Goal: Complete application form

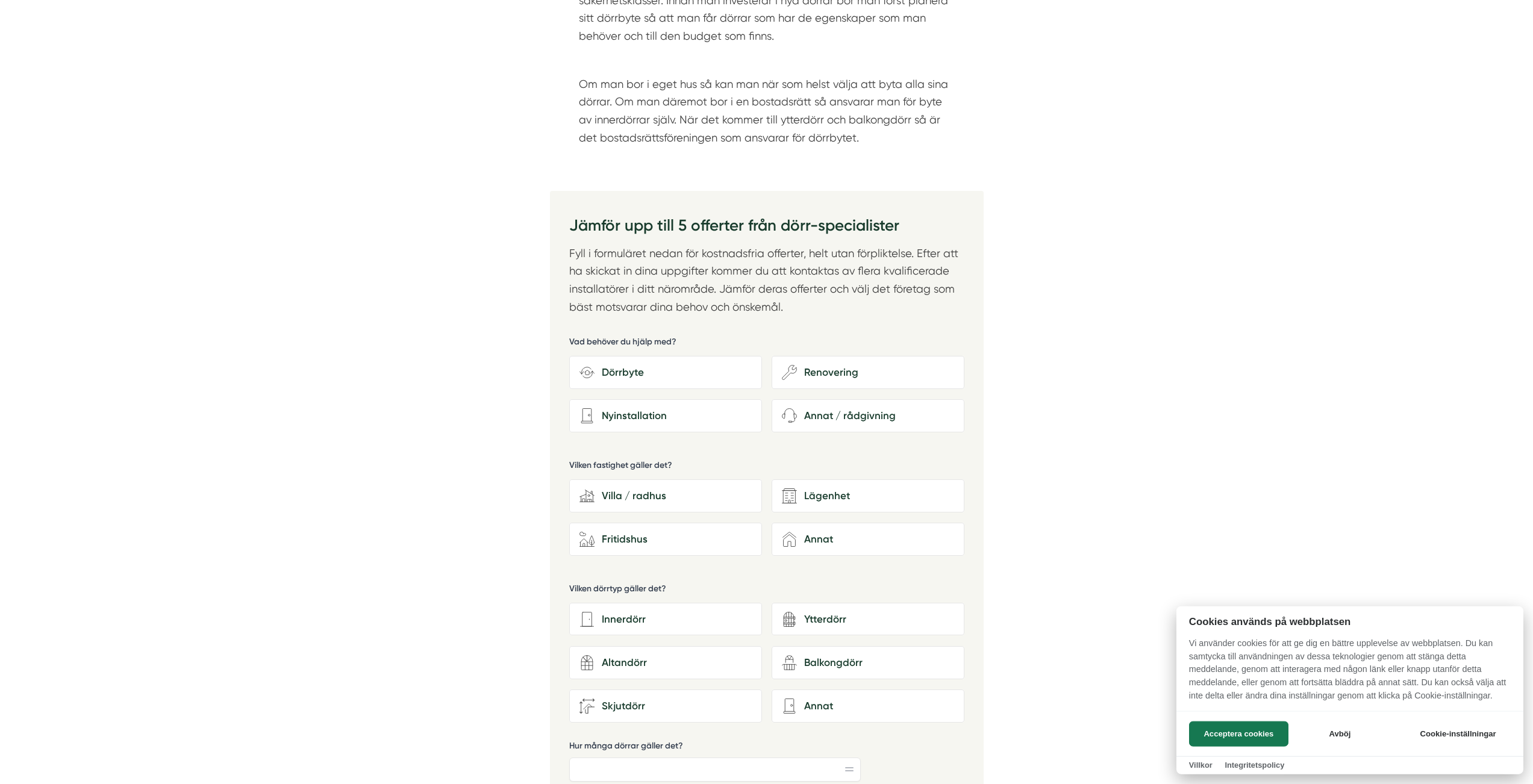
scroll to position [1754, 0]
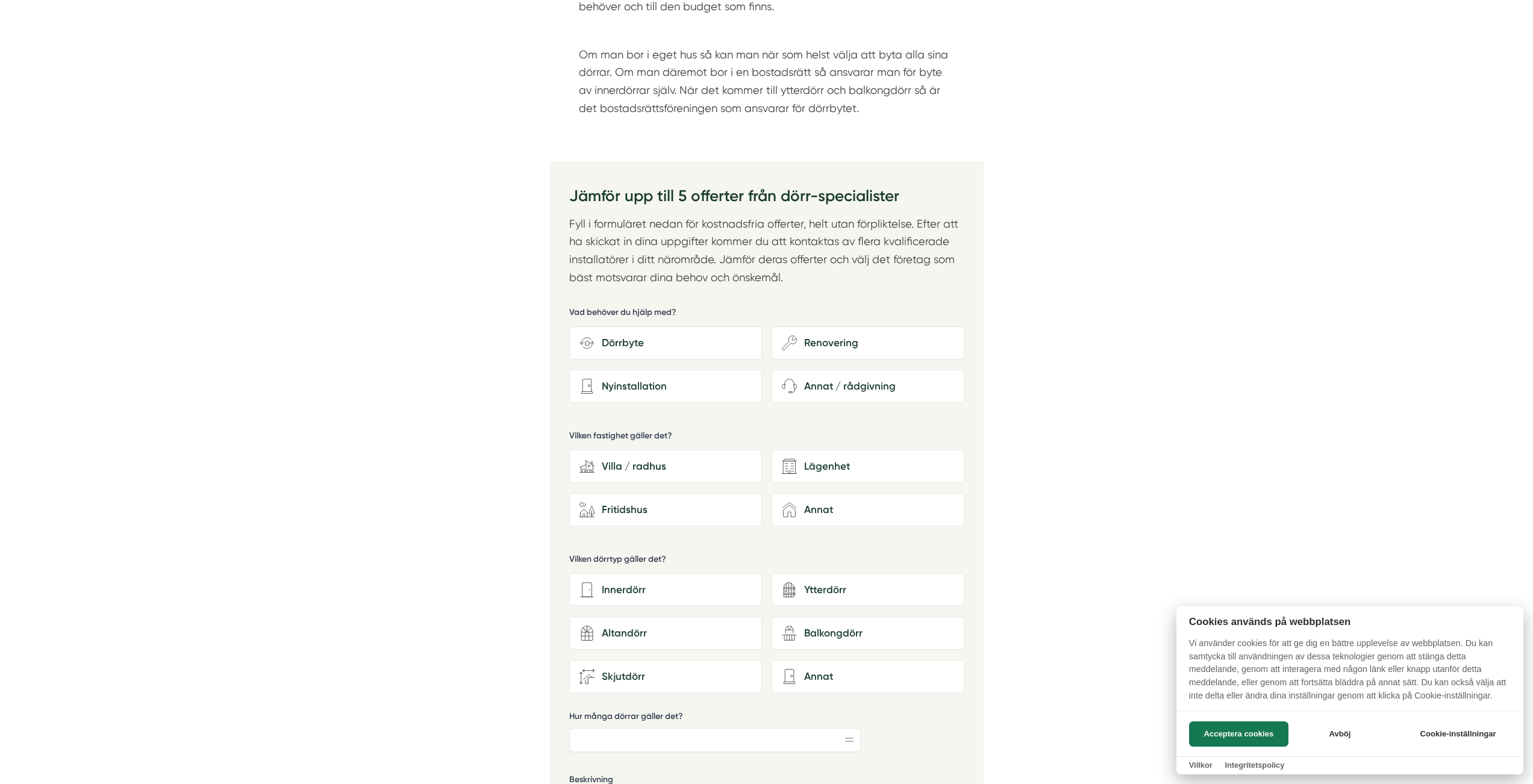
click at [646, 396] on div at bounding box center [766, 392] width 1533 height 784
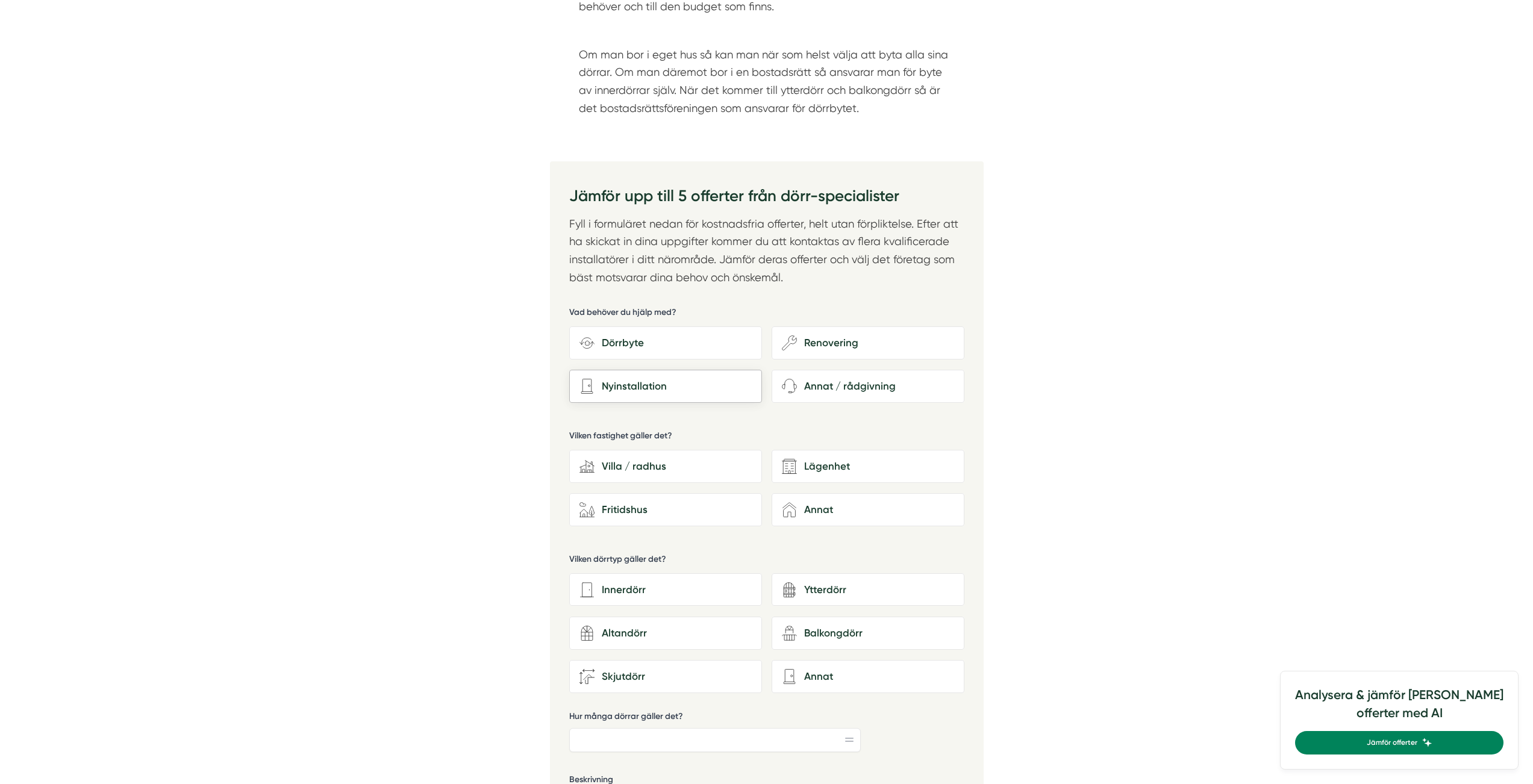
click at [652, 382] on div "Nyinstallation" at bounding box center [673, 386] width 157 height 16
click at [0, 0] on input "Nyinstallation" at bounding box center [0, 0] width 0 height 0
click at [861, 472] on div "Lägenhet" at bounding box center [876, 467] width 157 height 16
click at [0, 0] on input "Lägenhet" at bounding box center [0, 0] width 0 height 0
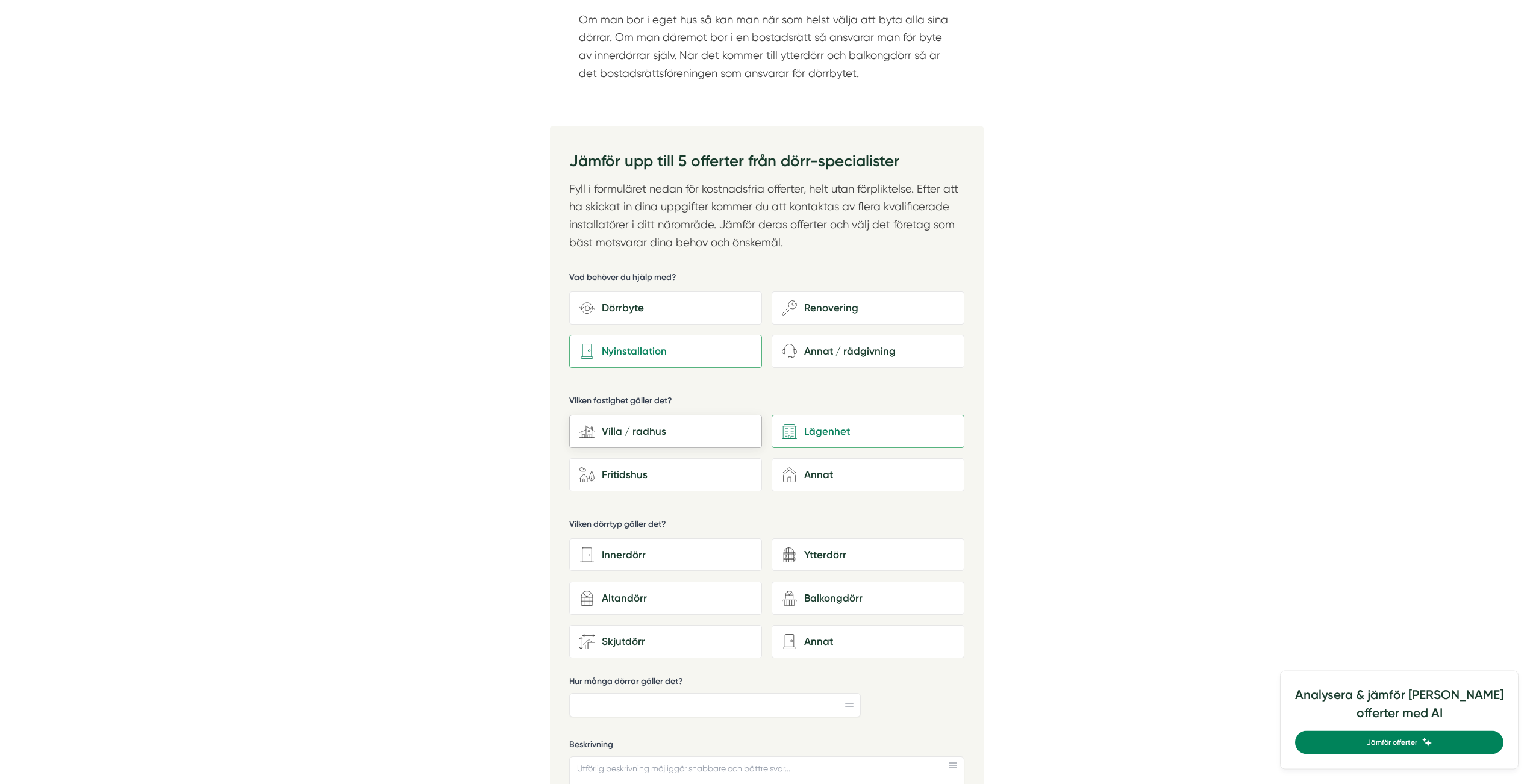
scroll to position [1850, 0]
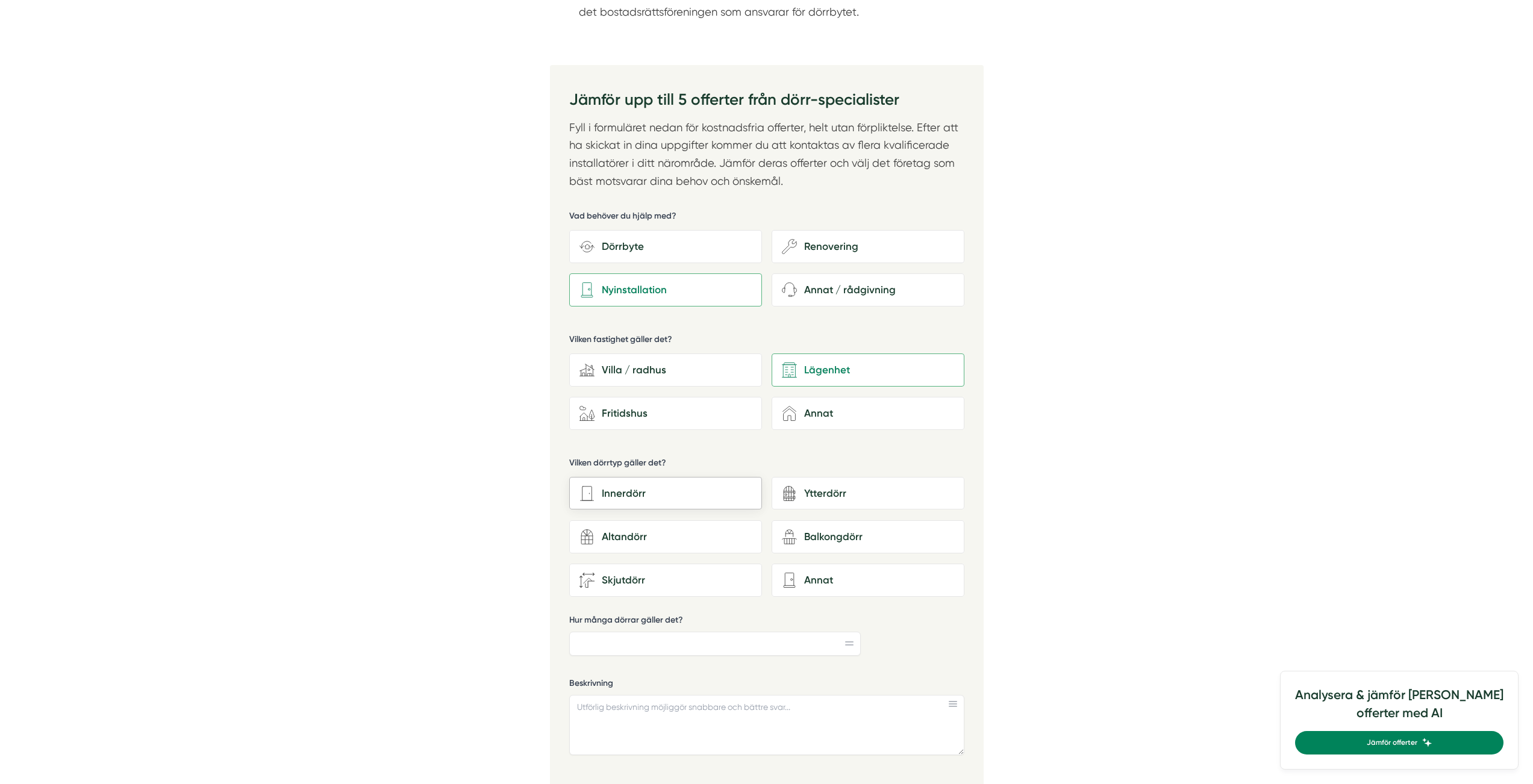
click at [685, 482] on div "Innerdörr" at bounding box center [665, 493] width 192 height 33
click at [0, 0] on input "Innerdörr" at bounding box center [0, 0] width 0 height 0
click at [838, 640] on input "Hur många dörrar gäller det?" at bounding box center [715, 643] width 291 height 24
type input "4"
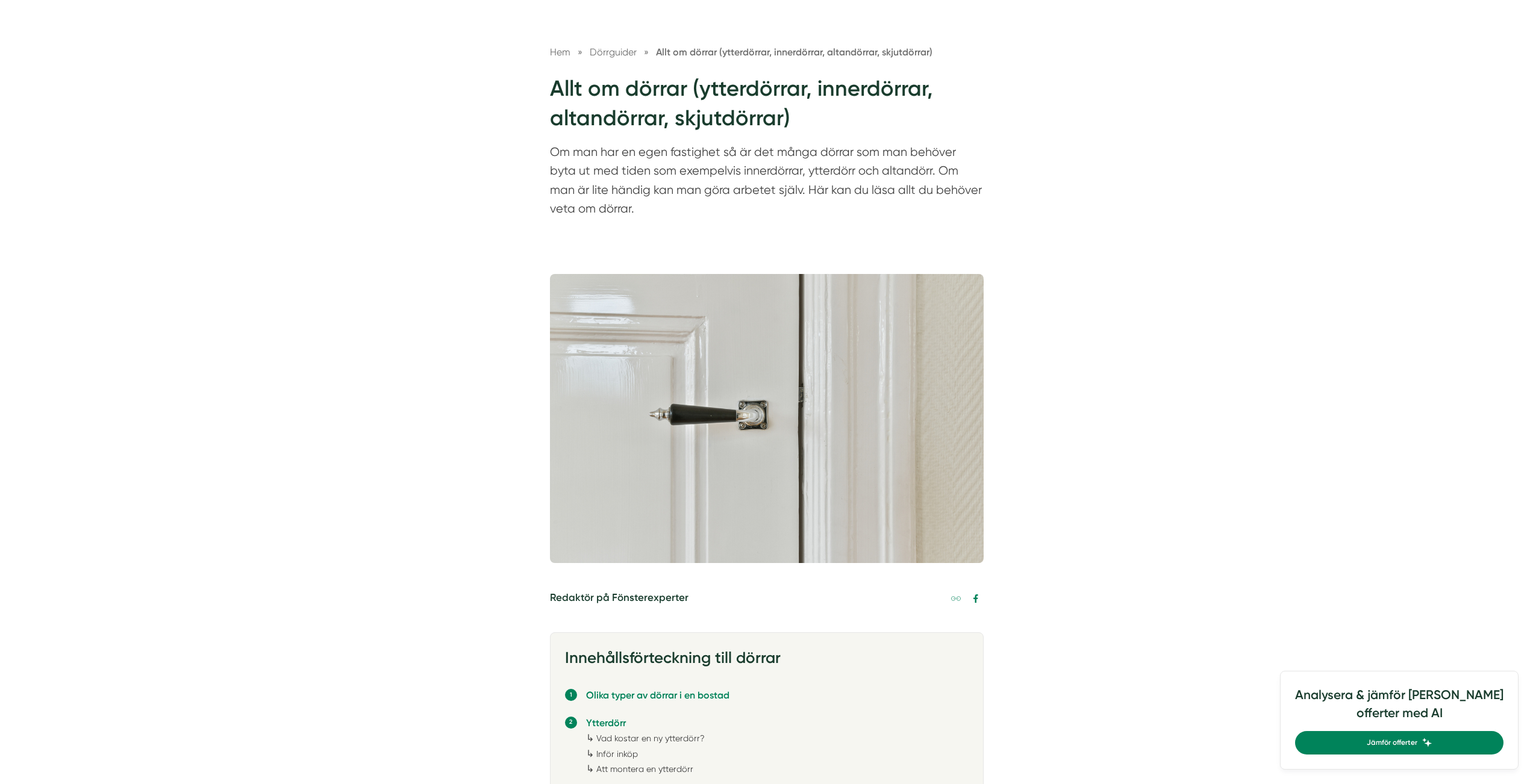
scroll to position [0, 0]
